Goal: Information Seeking & Learning: Compare options

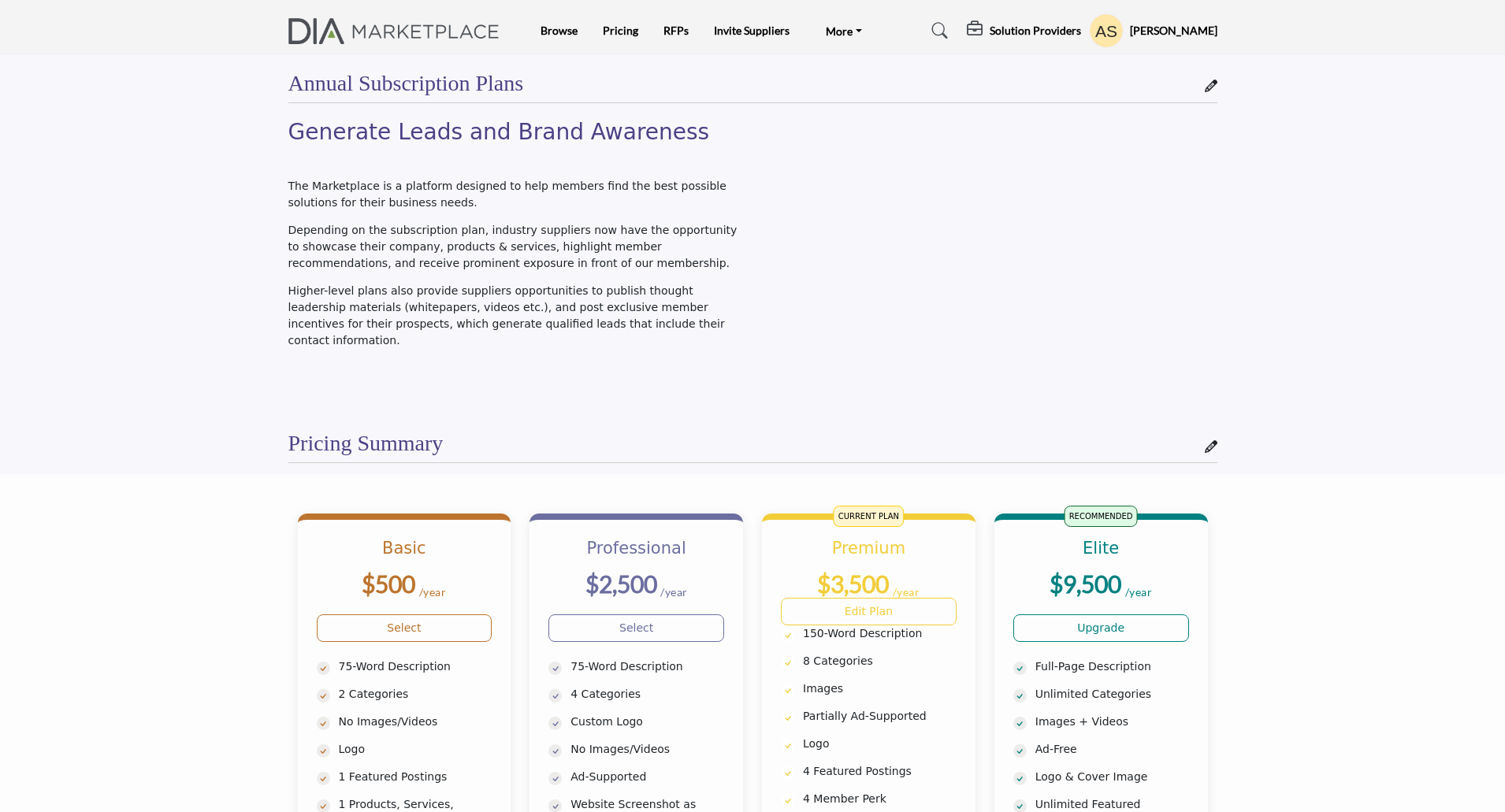
click at [1176, 30] on h5 "[PERSON_NAME]" at bounding box center [1173, 30] width 87 height 16
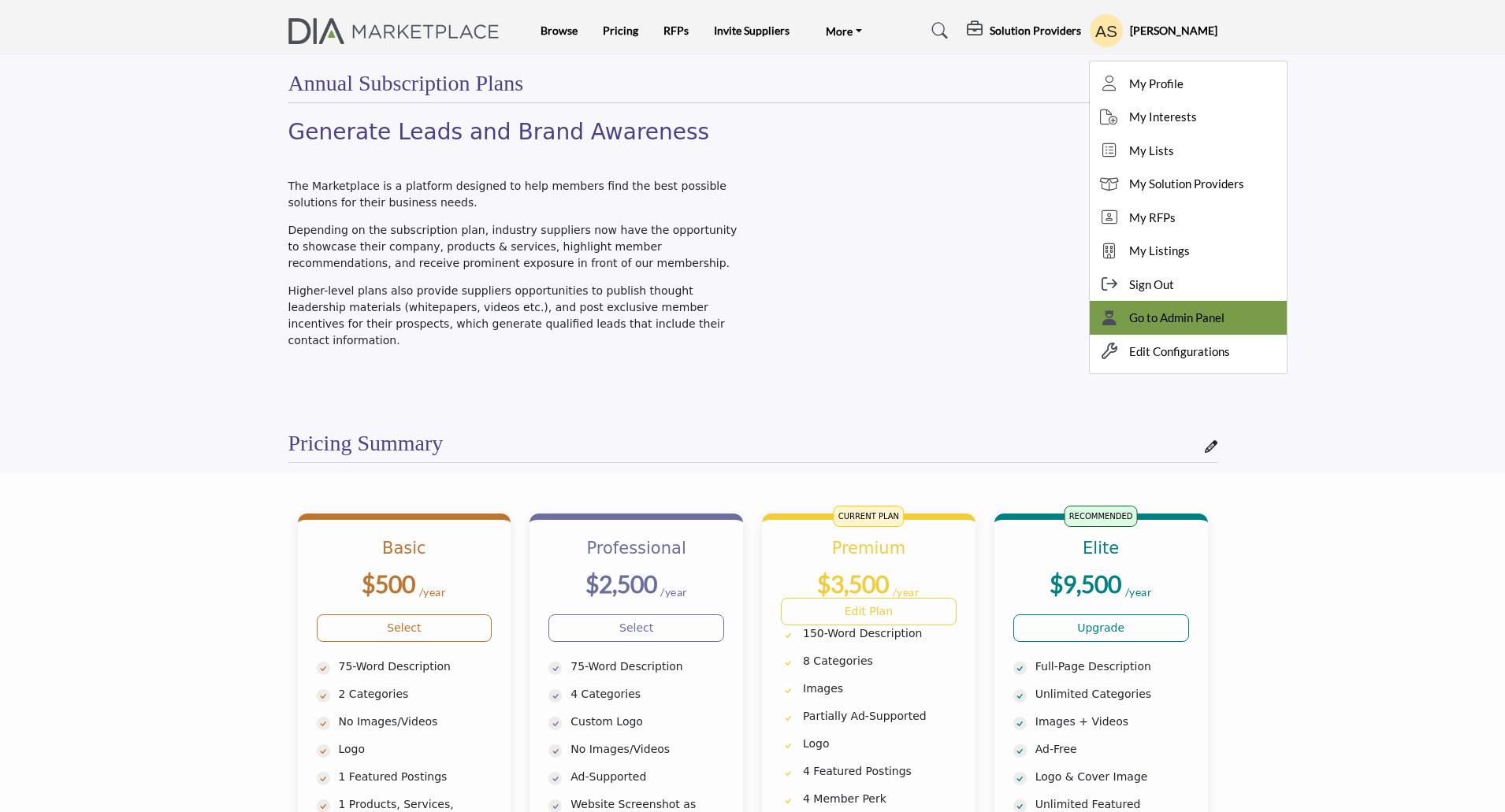
click at [1150, 323] on span "Go to Admin Panel" at bounding box center [1177, 318] width 95 height 18
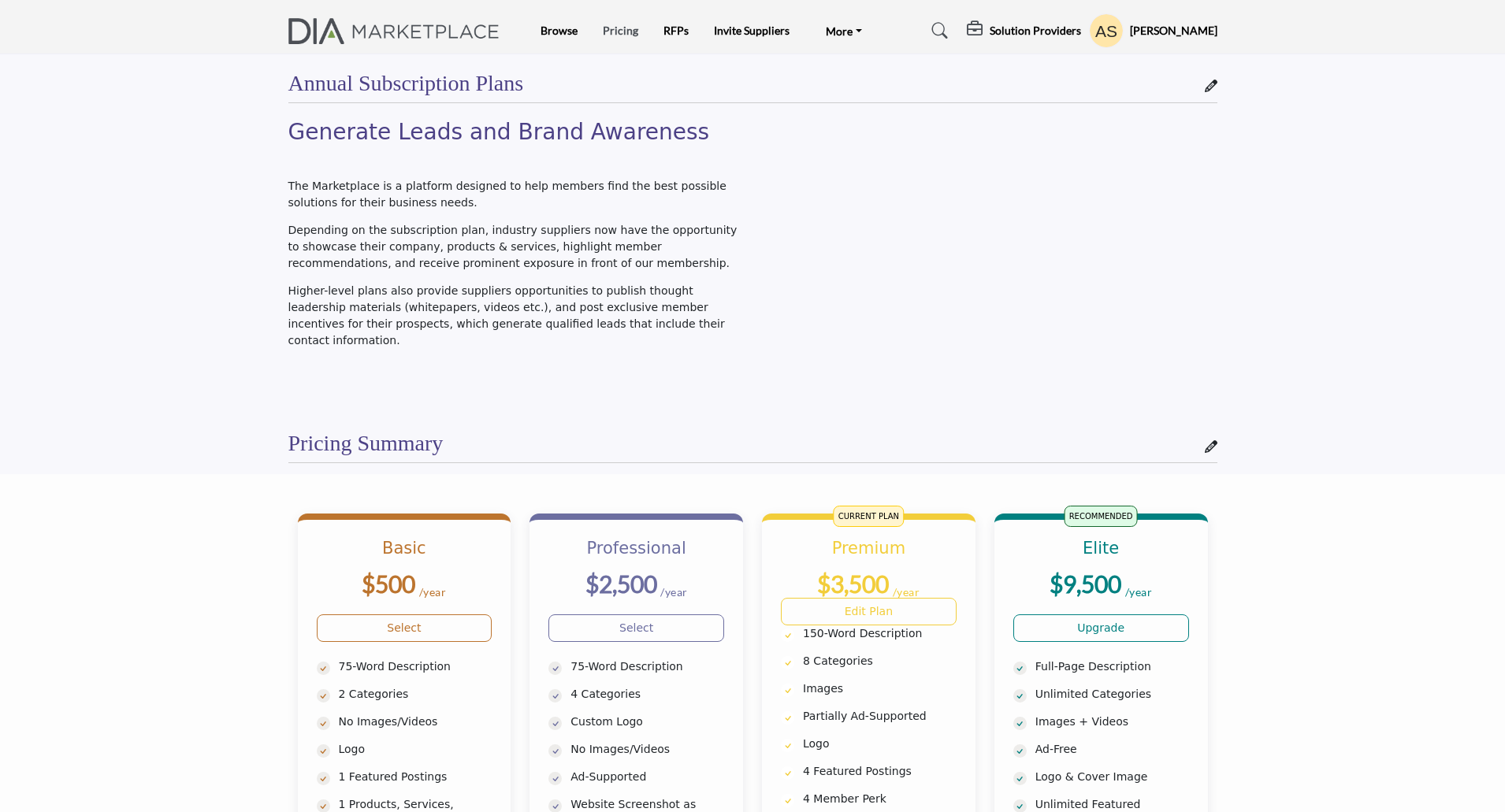
click at [620, 33] on link "Pricing" at bounding box center [620, 30] width 35 height 13
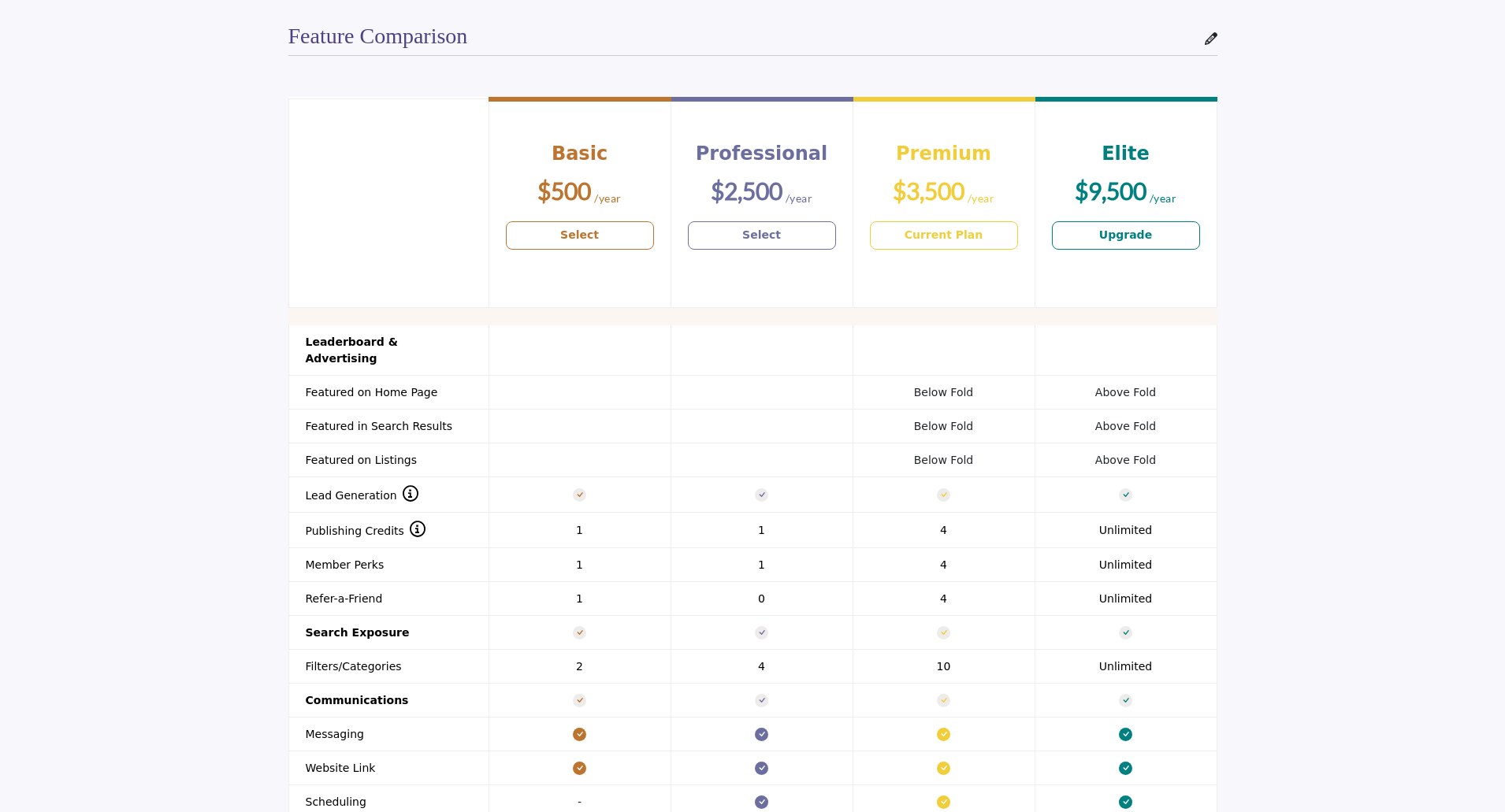
scroll to position [1181, 0]
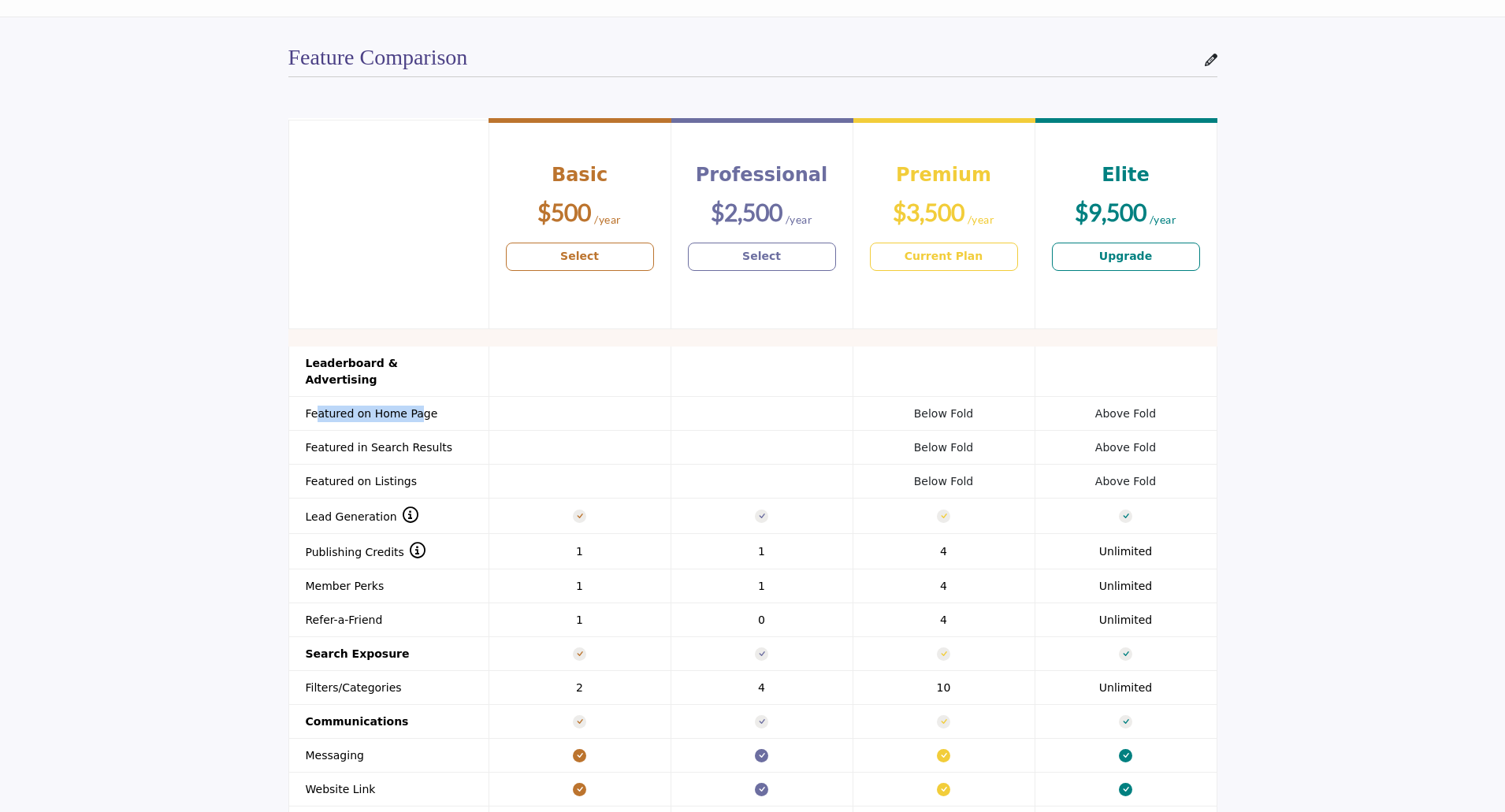
drag, startPoint x: 314, startPoint y: 392, endPoint x: 411, endPoint y: 392, distance: 97.0
click at [411, 397] on th "Featured on Home Page" at bounding box center [388, 414] width 200 height 34
click at [374, 398] on th "Featured on Home Page" at bounding box center [388, 414] width 200 height 34
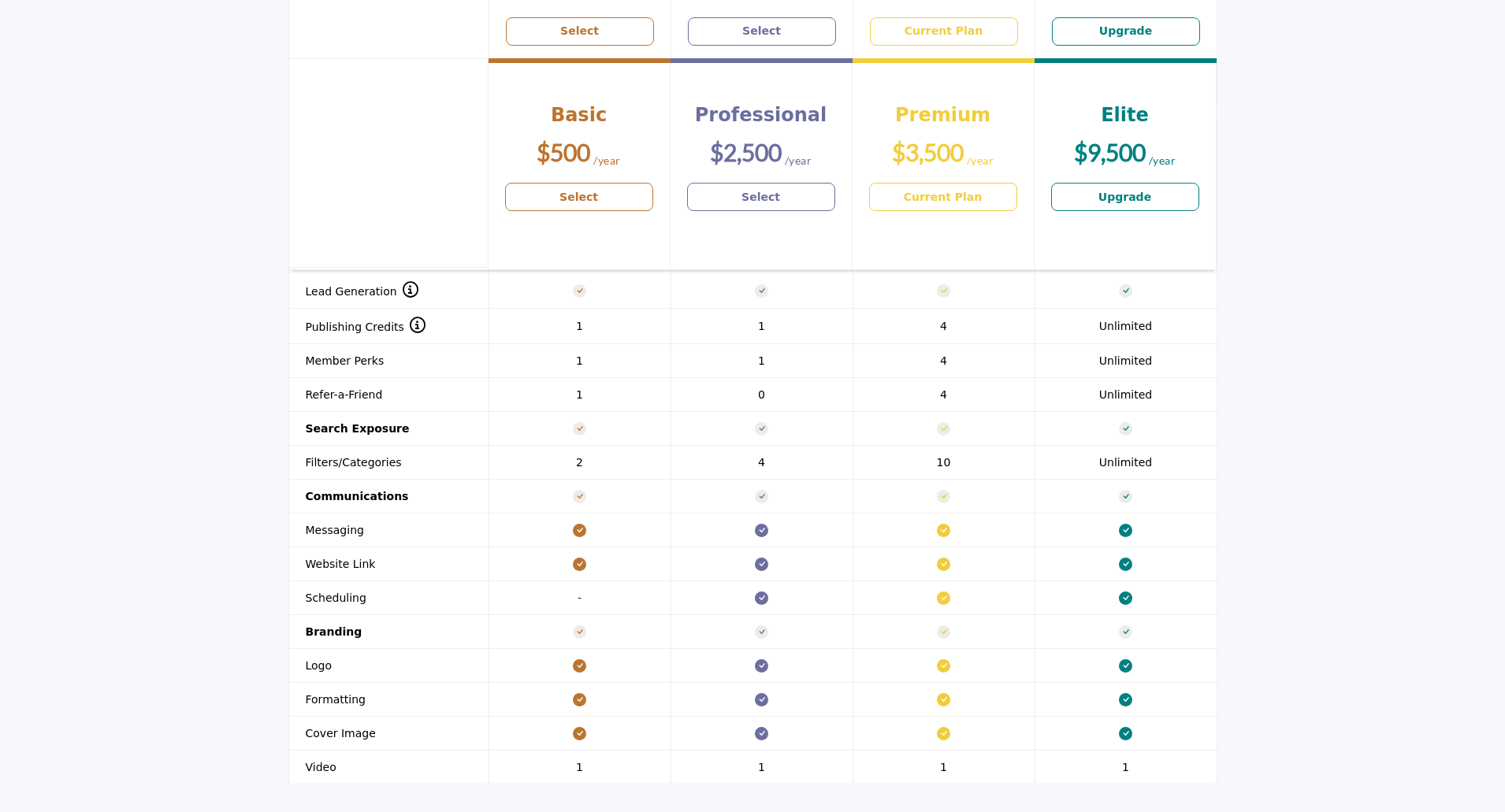
scroll to position [1404, 0]
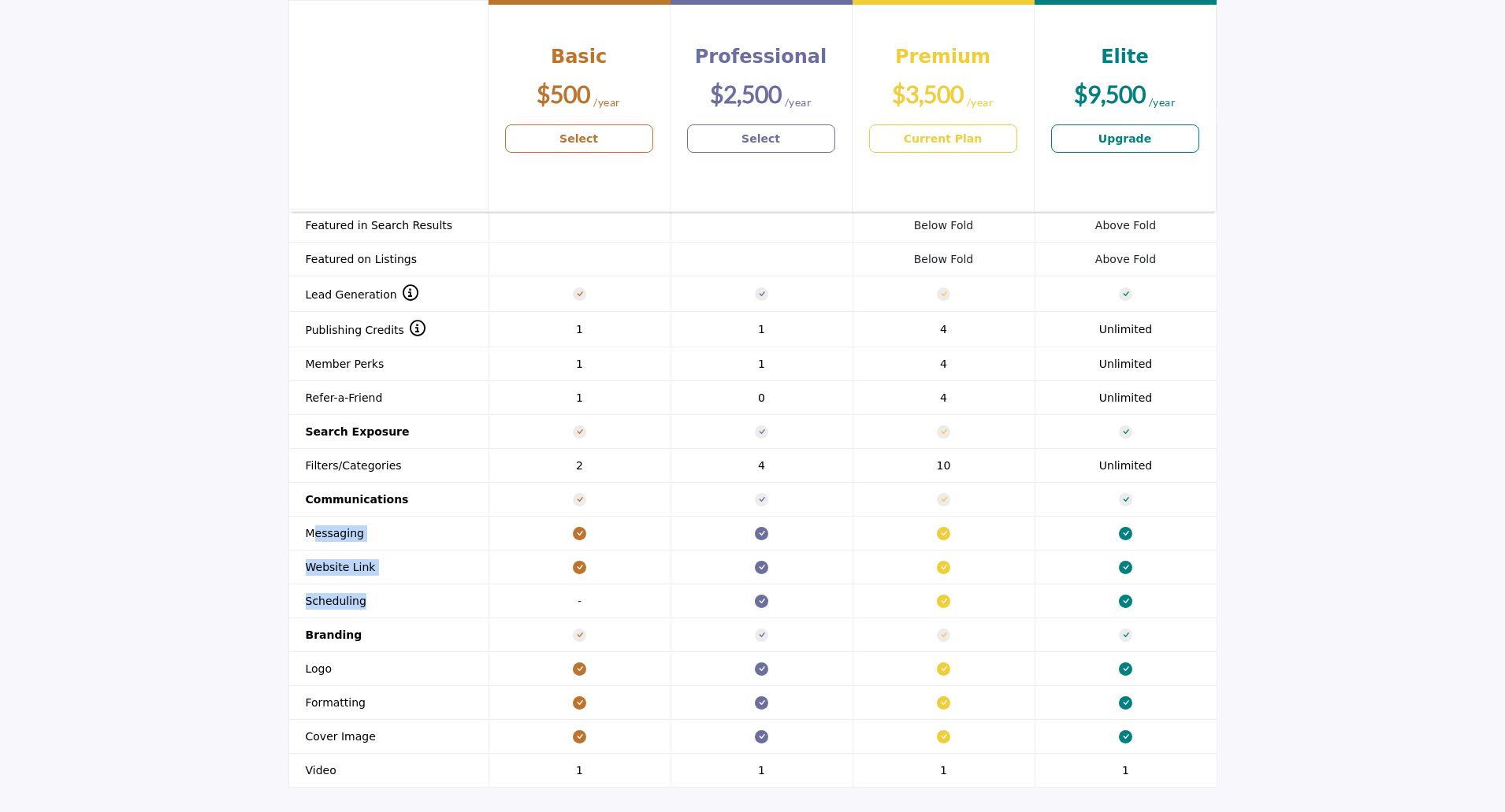
drag, startPoint x: 316, startPoint y: 517, endPoint x: 361, endPoint y: 582, distance: 79.1
click at [361, 582] on tbody "Leaderboard & Advertising Featured on Home Page Below Fold Above Fold 1 1" at bounding box center [752, 447] width 928 height 680
click at [647, 584] on td "-" at bounding box center [579, 601] width 182 height 34
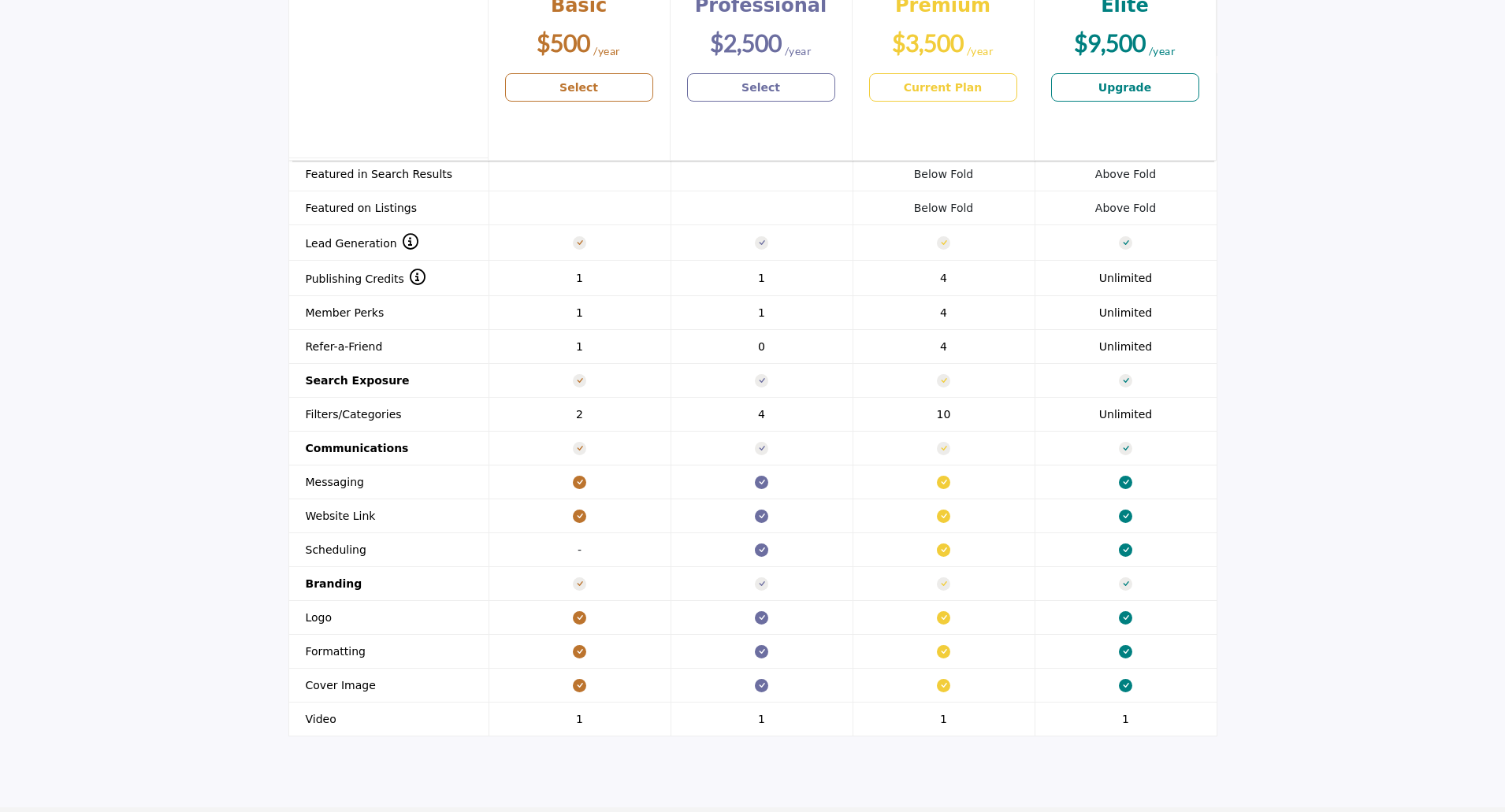
scroll to position [1482, 0]
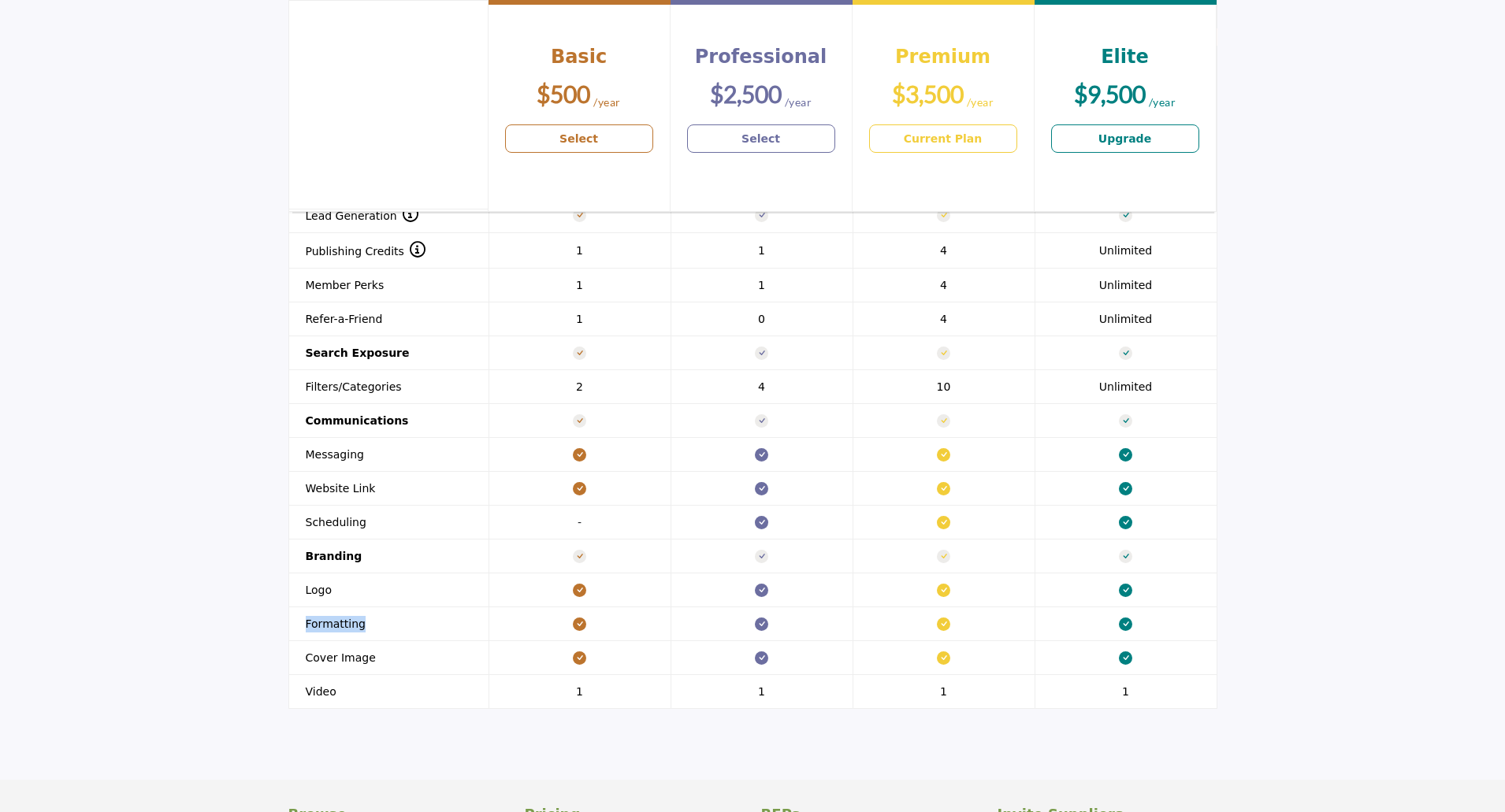
drag, startPoint x: 306, startPoint y: 603, endPoint x: 361, endPoint y: 606, distance: 55.1
click at [361, 607] on th "Formatting" at bounding box center [388, 624] width 200 height 34
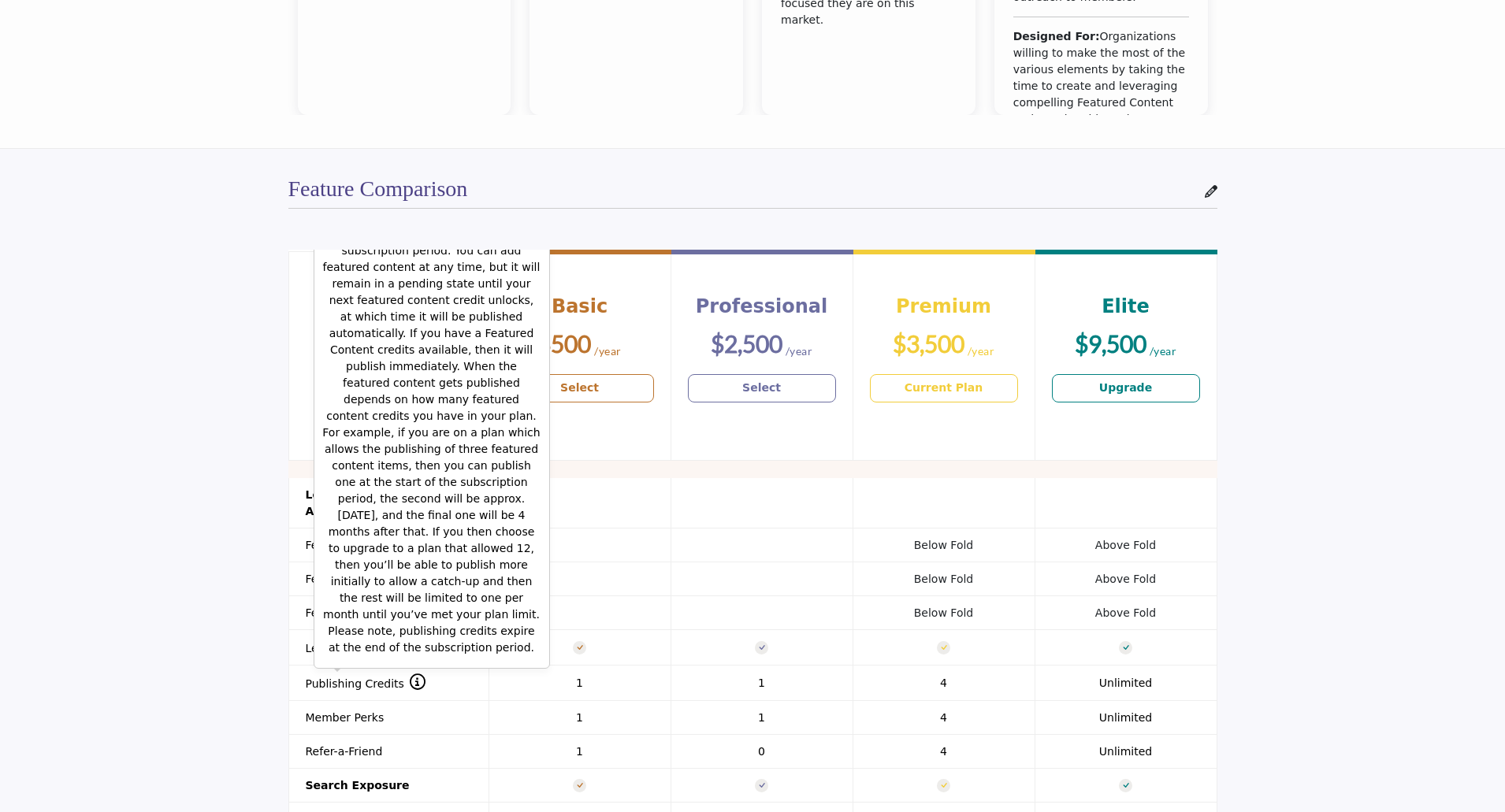
scroll to position [1009, 0]
